Goal: Book appointment/travel/reservation

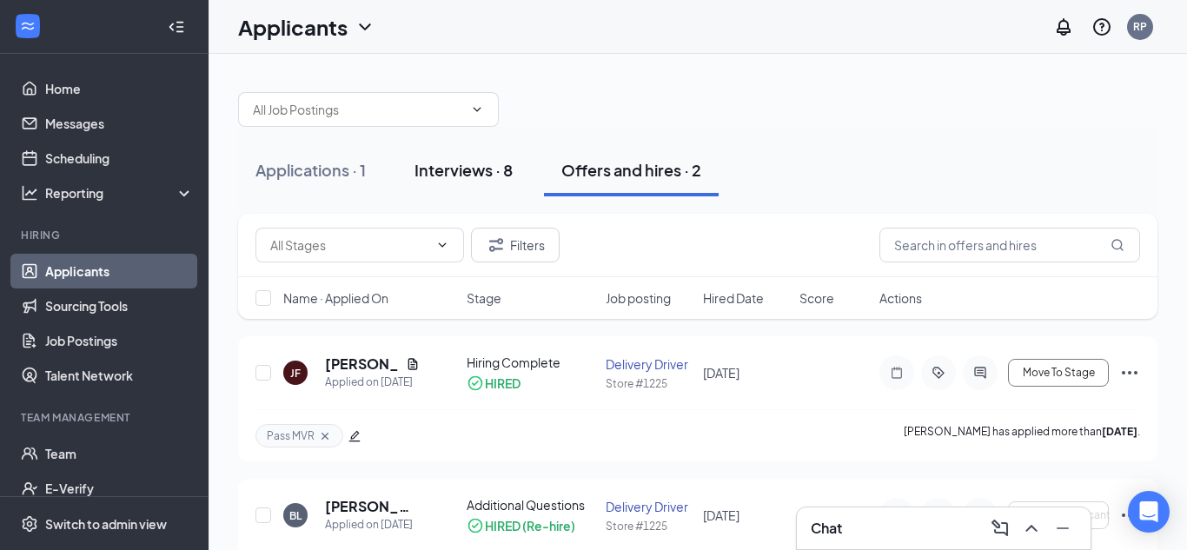
click at [464, 169] on div "Interviews · 8" at bounding box center [464, 170] width 98 height 22
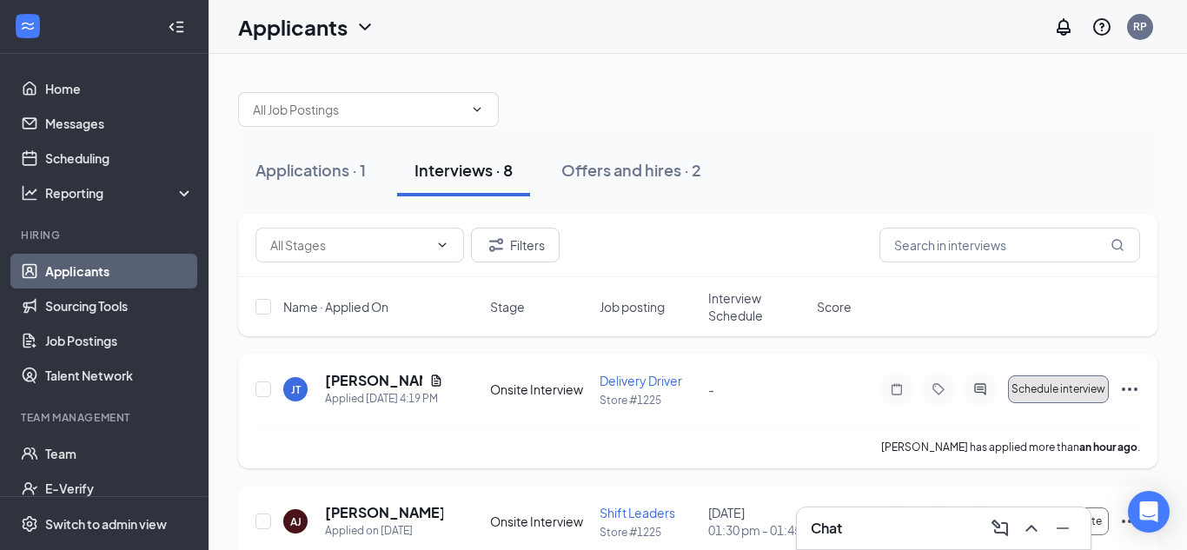
click at [1075, 384] on span "Schedule interview" at bounding box center [1059, 389] width 94 height 12
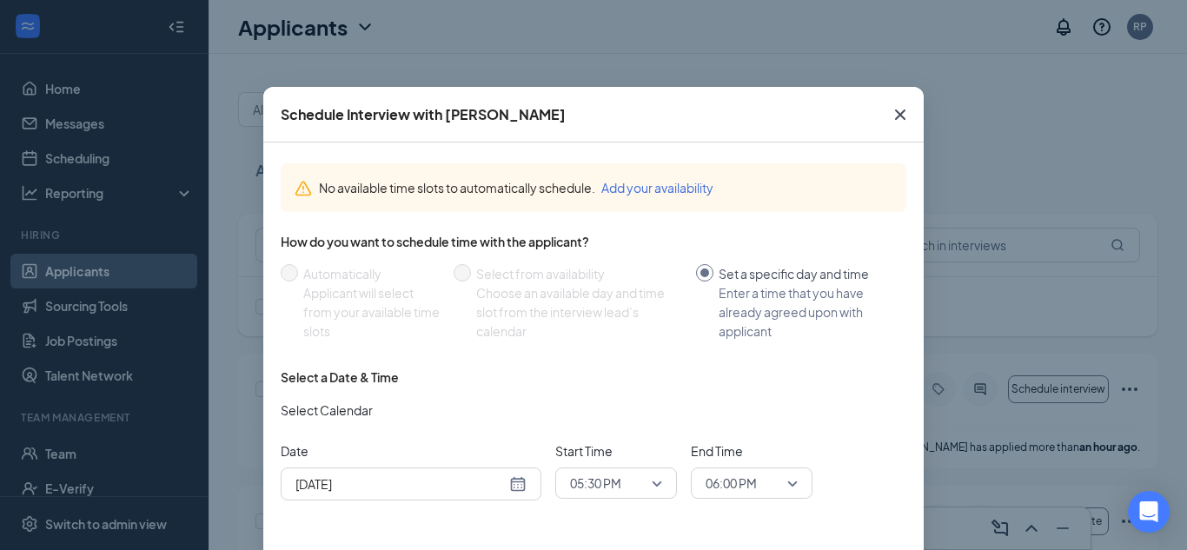
click at [517, 475] on div "Sep 15, 2025" at bounding box center [410, 483] width 231 height 19
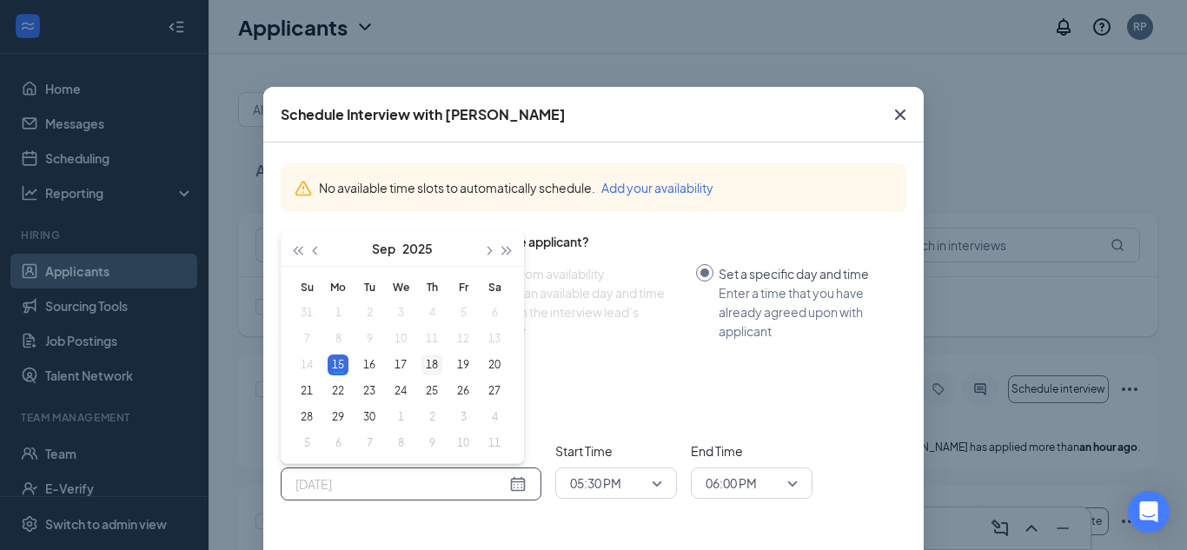
type input "Sep 18, 2025"
click at [436, 364] on div "18" at bounding box center [431, 365] width 21 height 21
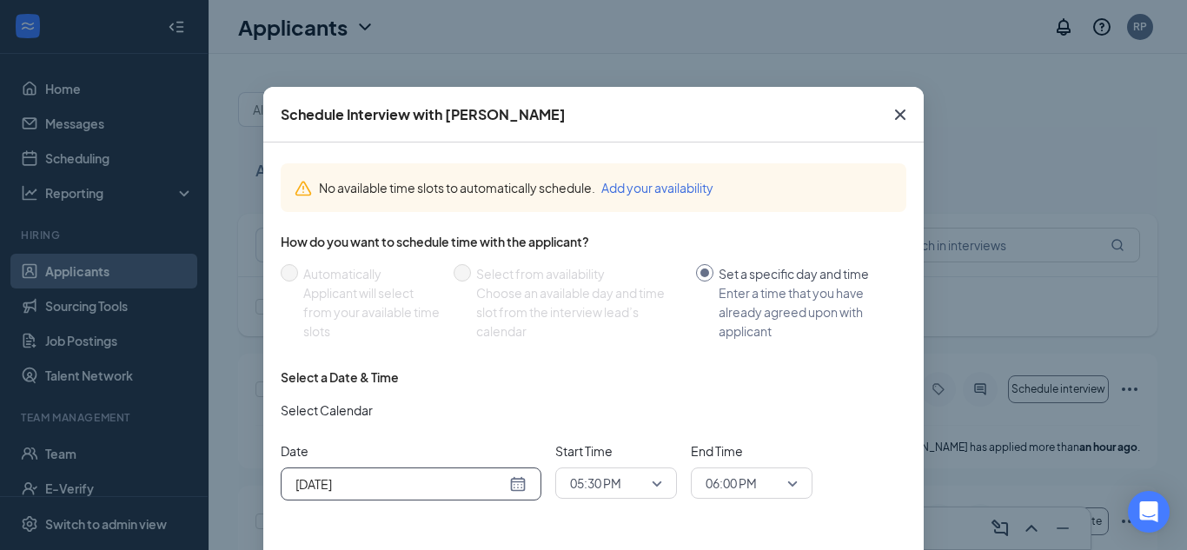
click at [639, 488] on span "05:30 PM" at bounding box center [608, 483] width 76 height 26
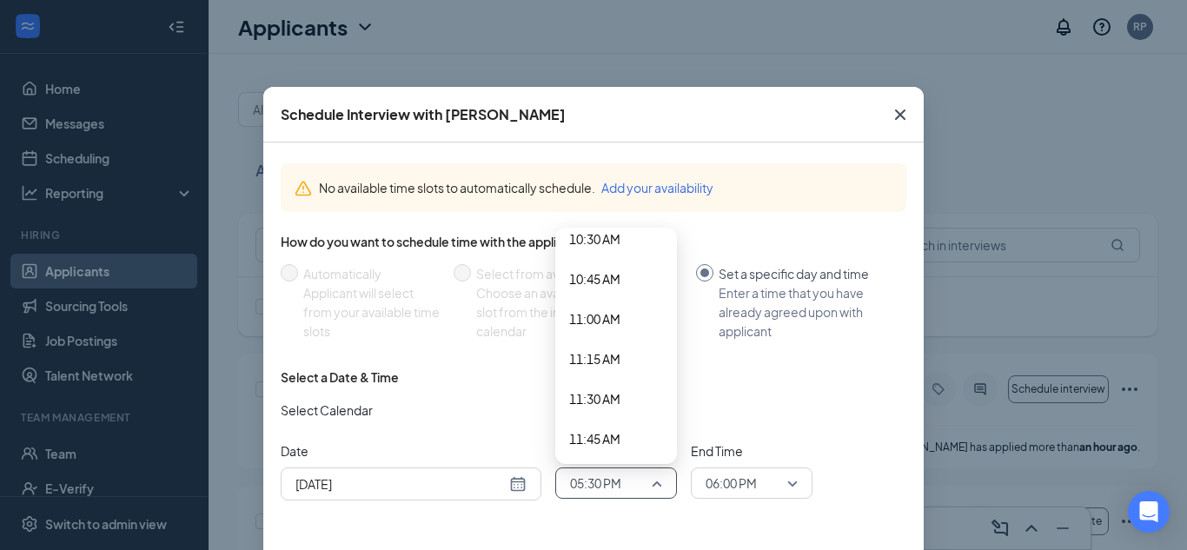
scroll to position [1690, 0]
click at [614, 325] on span "11:00 AM" at bounding box center [594, 323] width 51 height 19
click at [759, 488] on span "06:00 PM" at bounding box center [744, 483] width 76 height 26
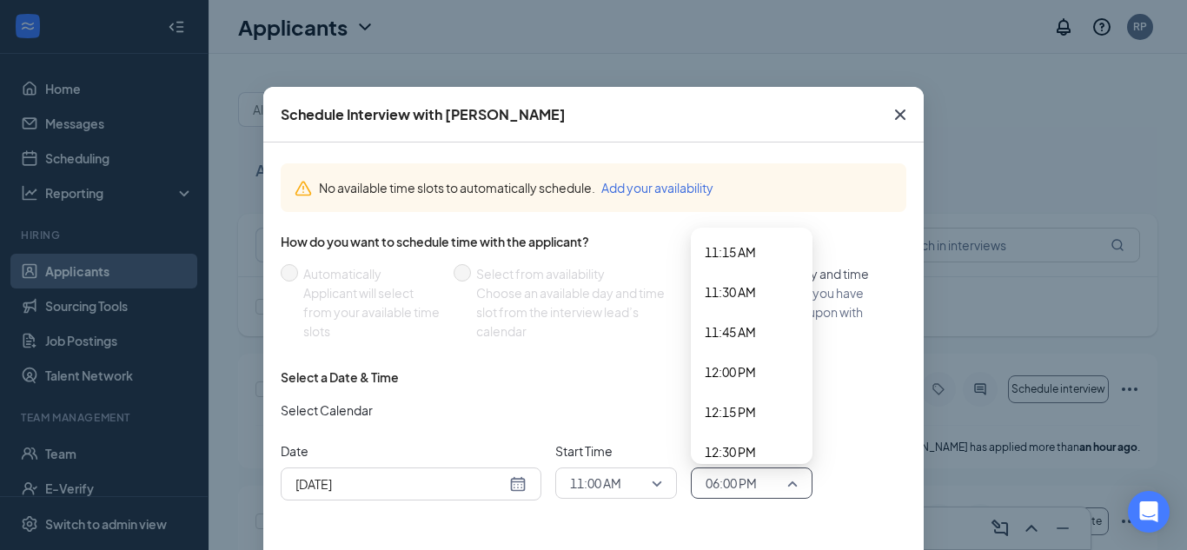
scroll to position [1799, 0]
click at [731, 252] on span "11:15 AM" at bounding box center [730, 254] width 51 height 19
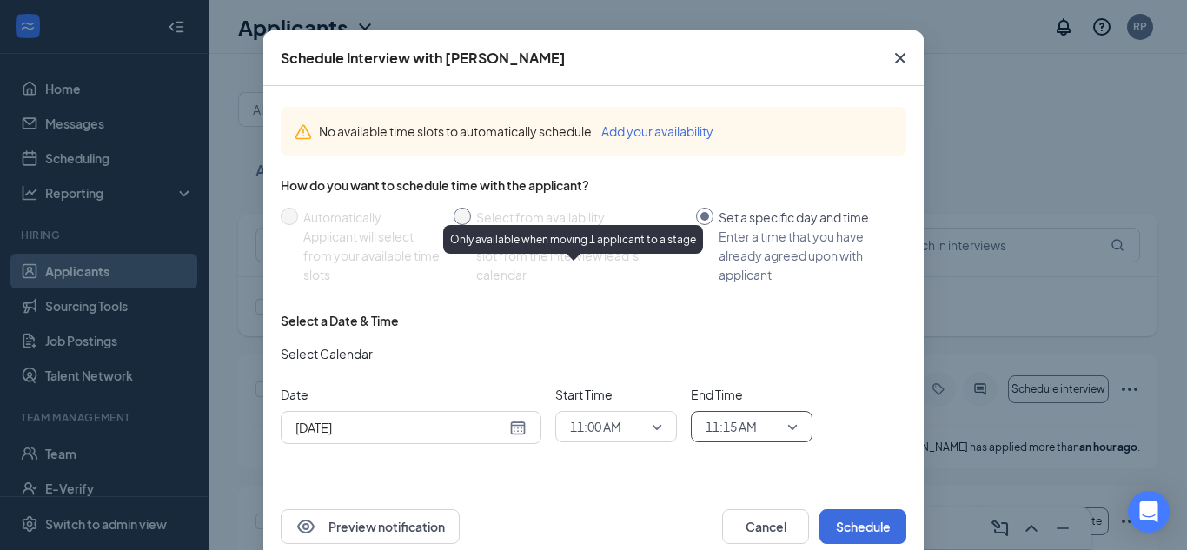
scroll to position [91, 0]
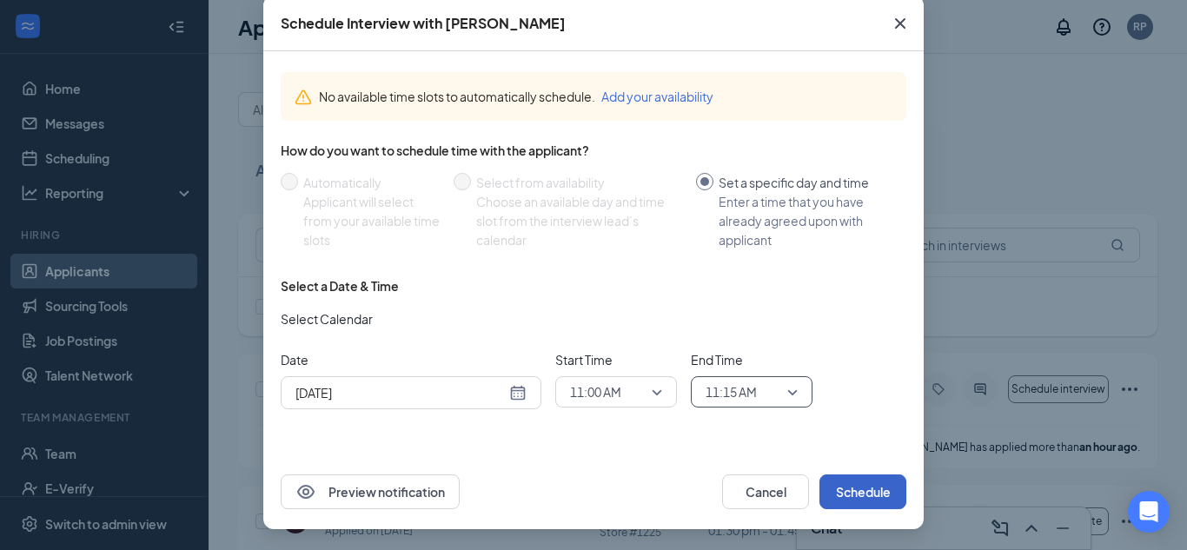
click at [870, 492] on button "Schedule" at bounding box center [862, 491] width 87 height 35
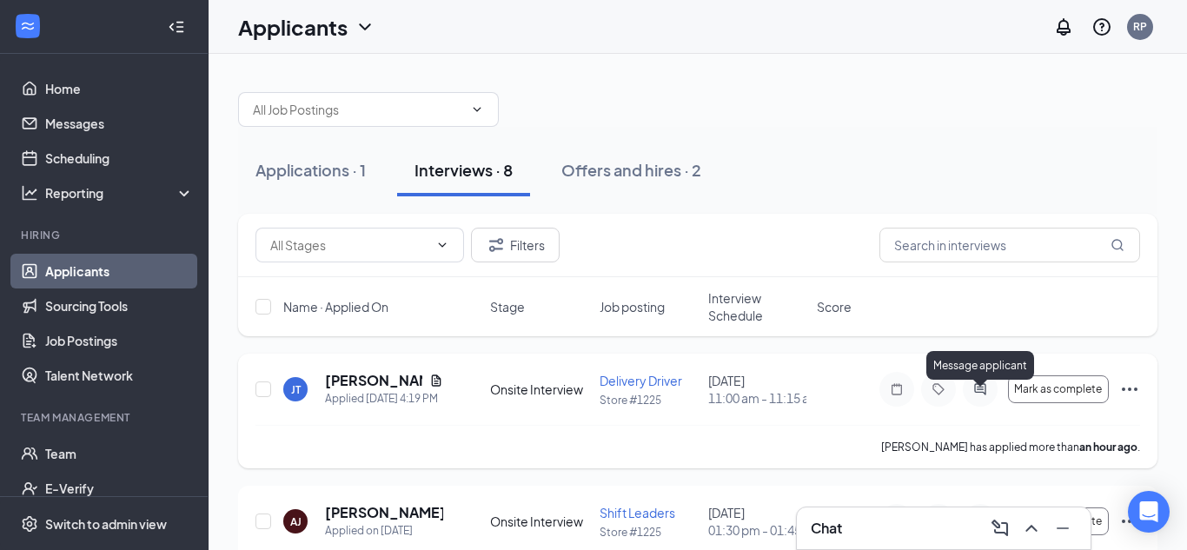
click at [978, 396] on icon "ActiveChat" at bounding box center [980, 389] width 21 height 14
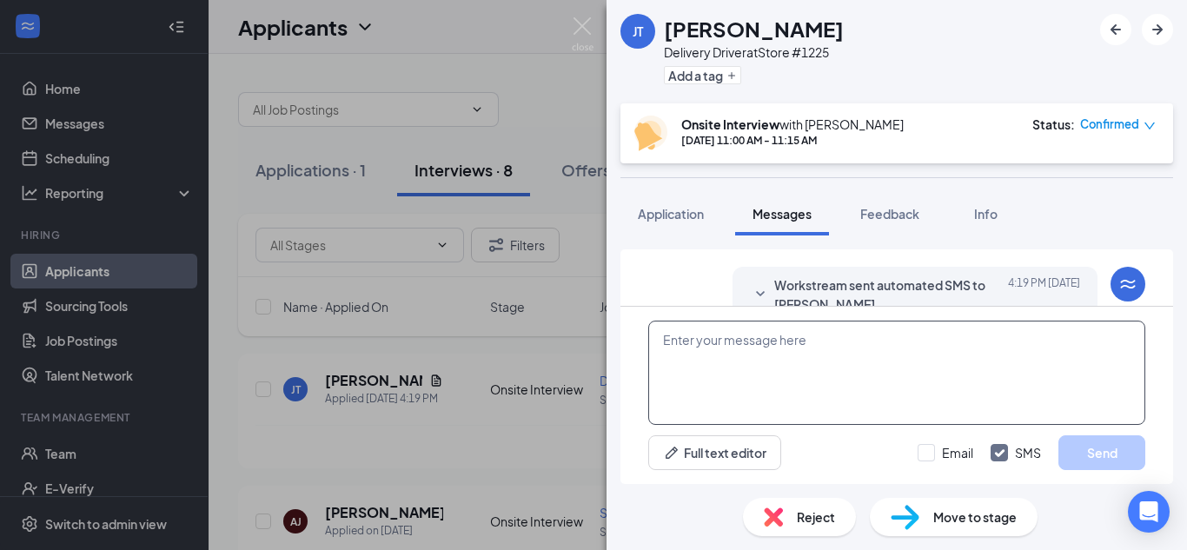
scroll to position [597, 0]
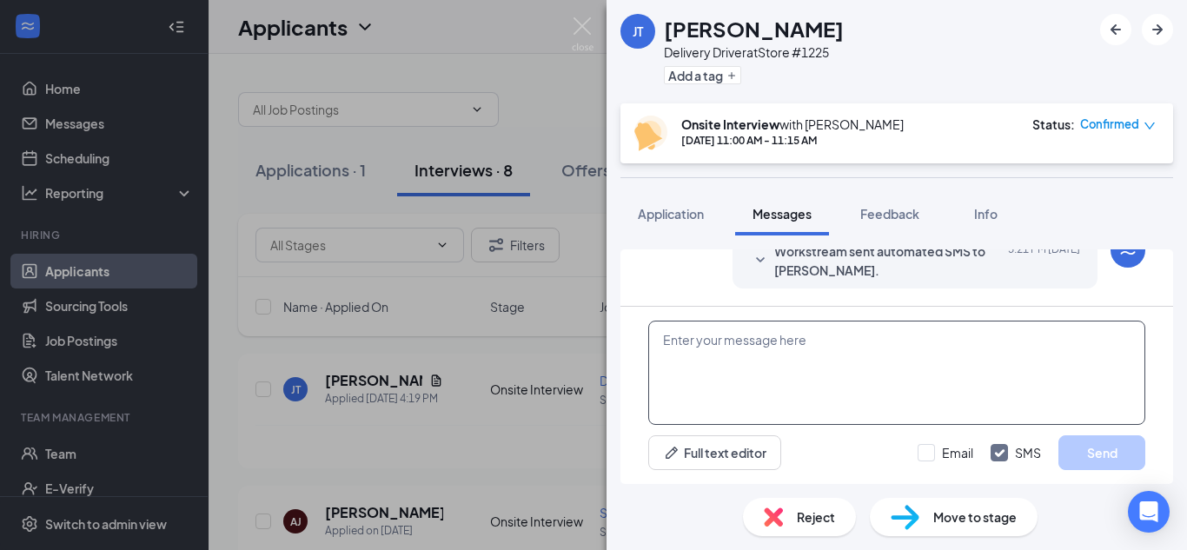
click at [851, 378] on textarea at bounding box center [896, 373] width 497 height 104
type textarea "T"
type textarea "h"
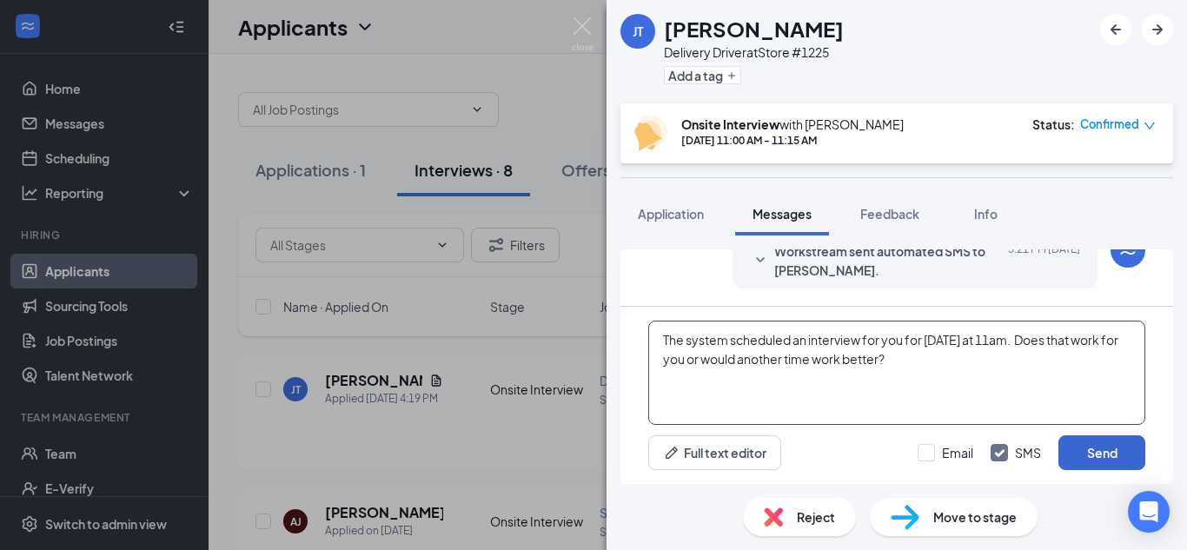
type textarea "The system scheduled an interview for you for Thursday at 11am. Does that work …"
click at [1087, 445] on button "Send" at bounding box center [1101, 452] width 87 height 35
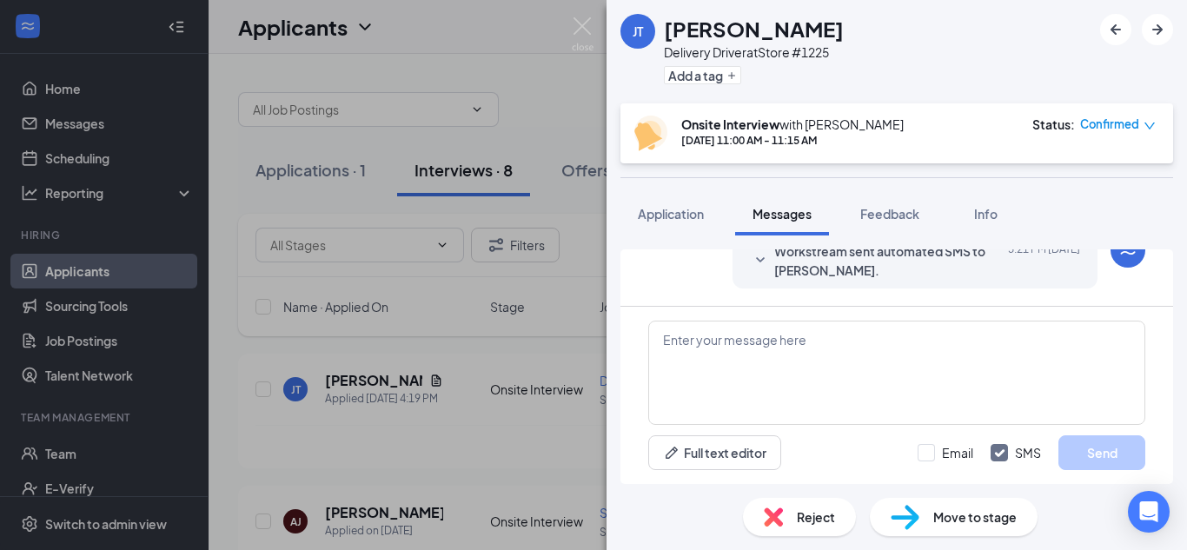
scroll to position [746, 0]
